Goal: Information Seeking & Learning: Learn about a topic

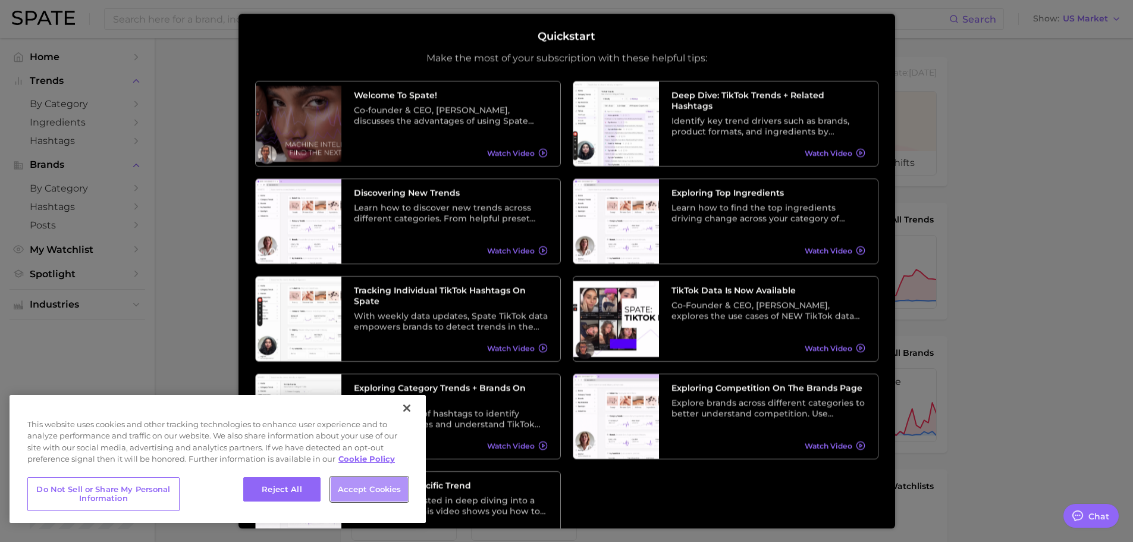
click at [379, 489] on button "Accept Cookies" at bounding box center [369, 489] width 77 height 25
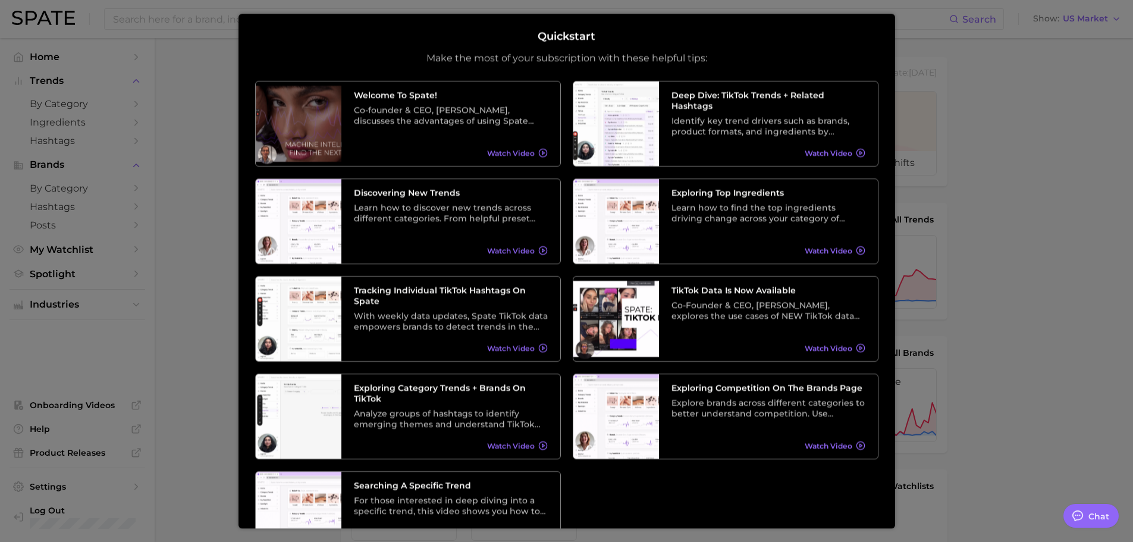
click at [995, 198] on div at bounding box center [566, 483] width 1133 height 966
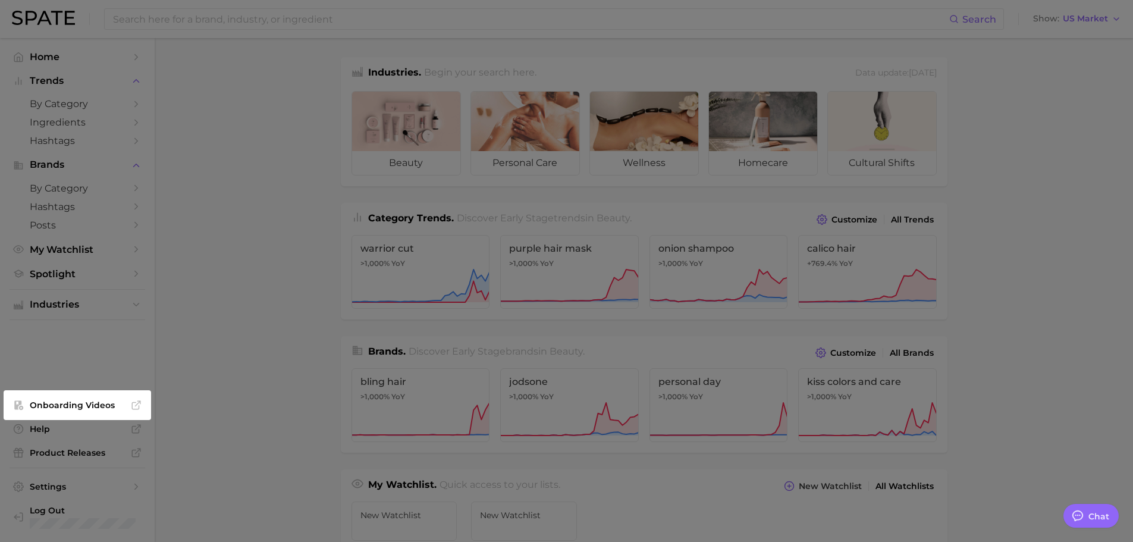
scroll to position [425, 0]
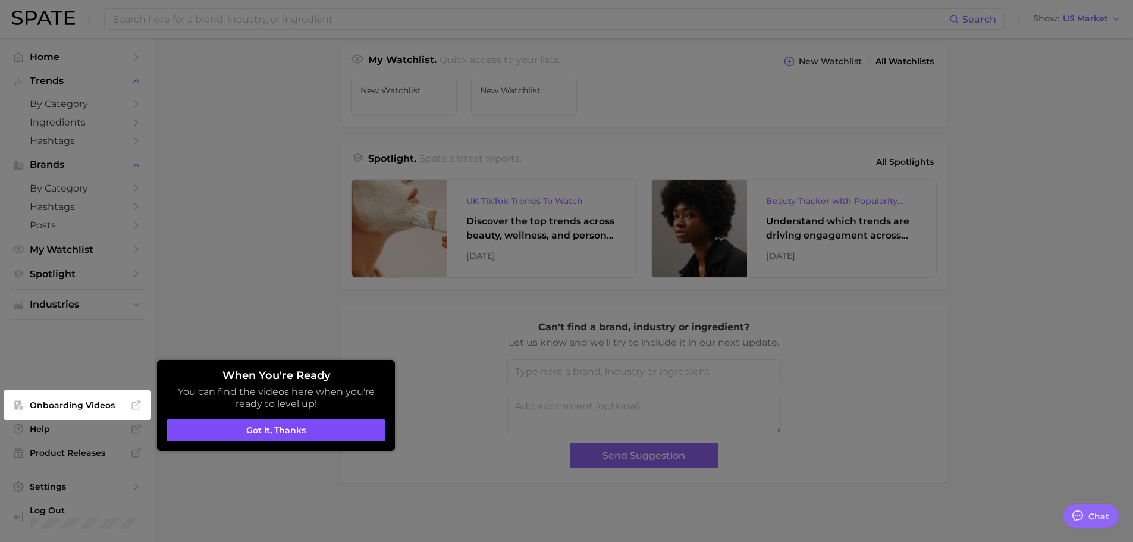
click at [291, 426] on button "Got it, thanks" at bounding box center [275, 430] width 219 height 23
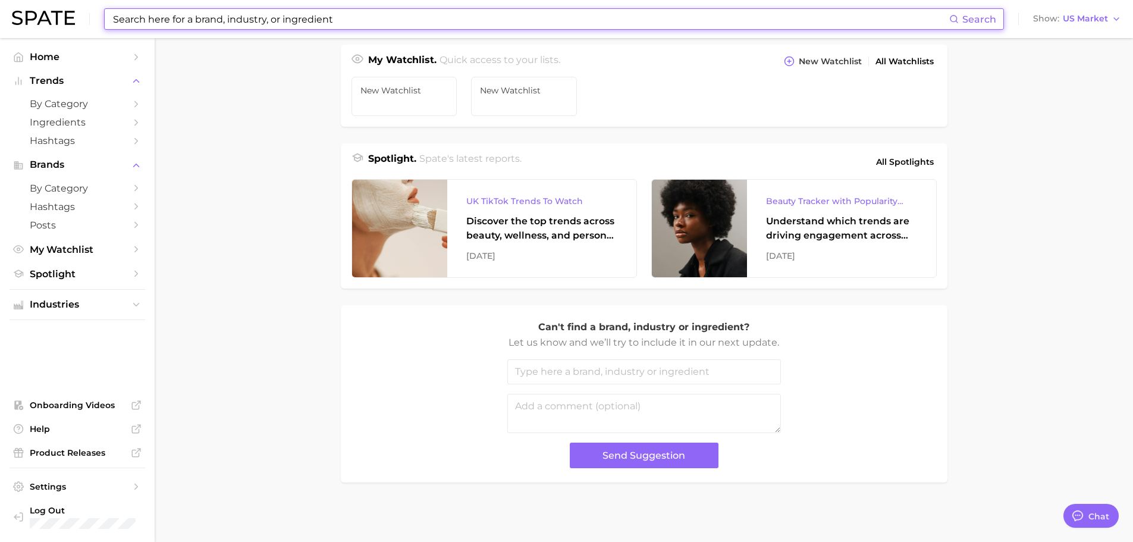
click at [345, 21] on input at bounding box center [530, 19] width 837 height 20
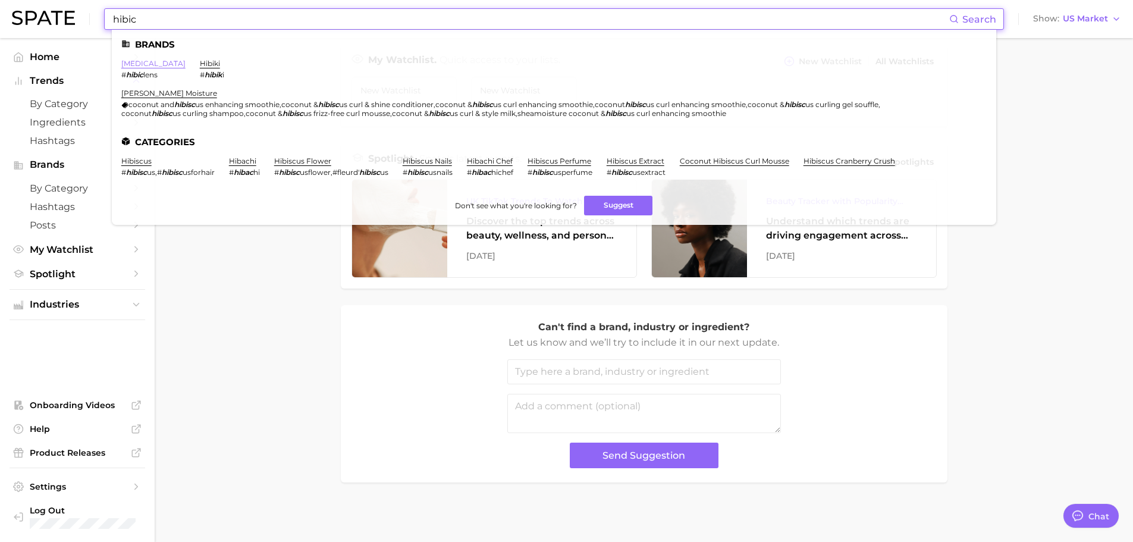
type input "hibic"
click at [151, 64] on link "[MEDICAL_DATA]" at bounding box center [153, 63] width 64 height 9
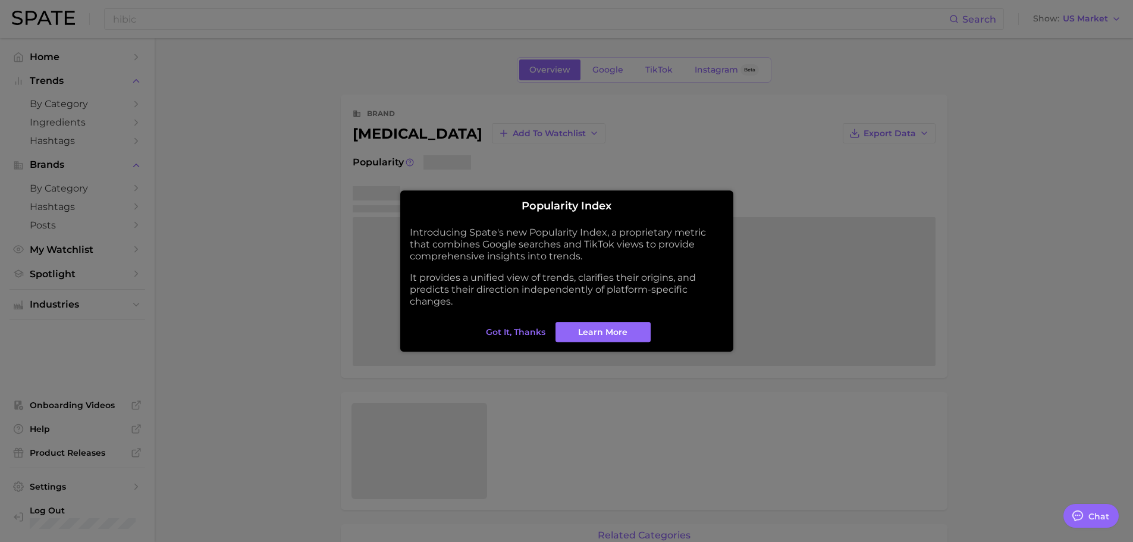
type textarea "x"
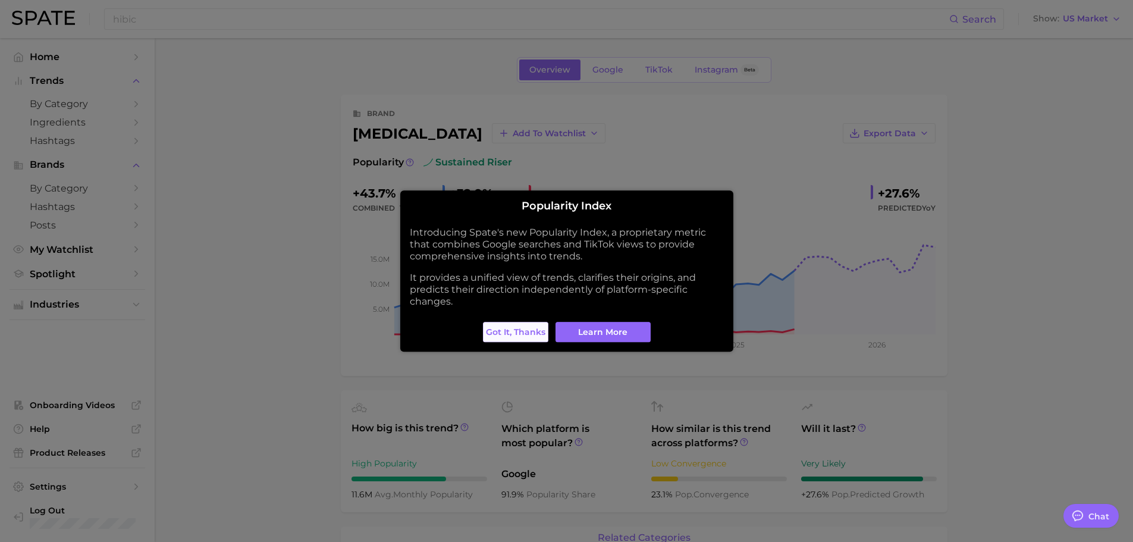
click at [525, 334] on span "Got it, thanks" at bounding box center [515, 332] width 59 height 10
